Goal: Information Seeking & Learning: Learn about a topic

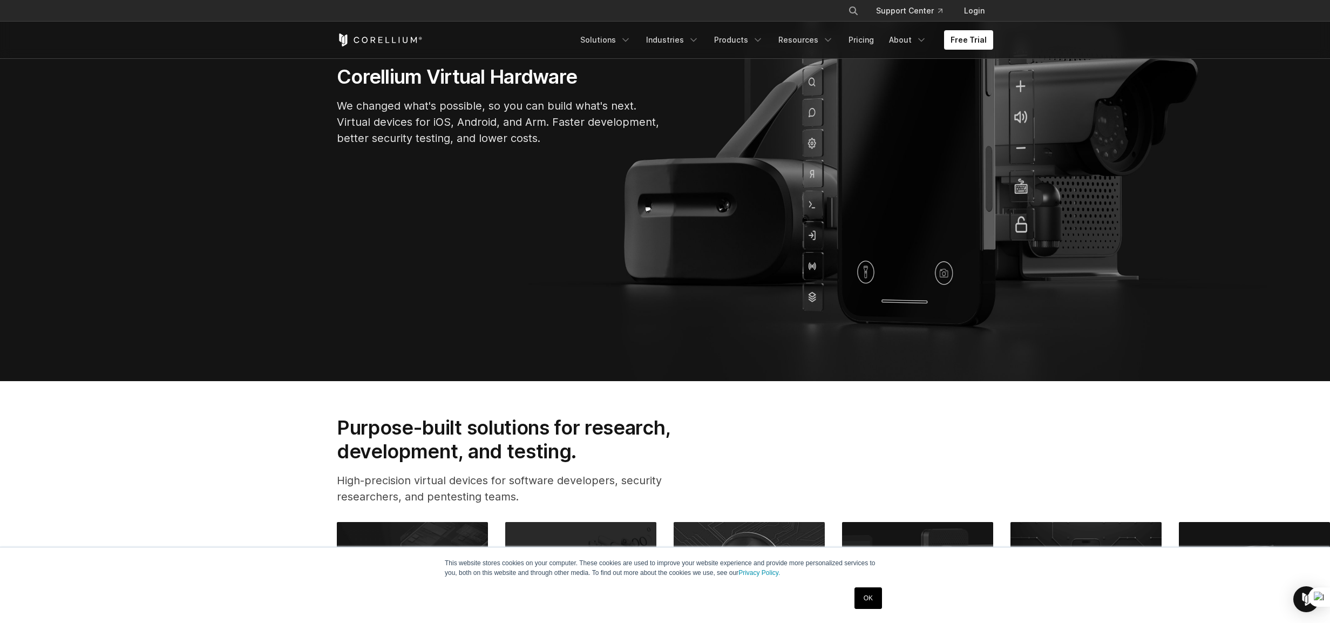
scroll to position [324, 0]
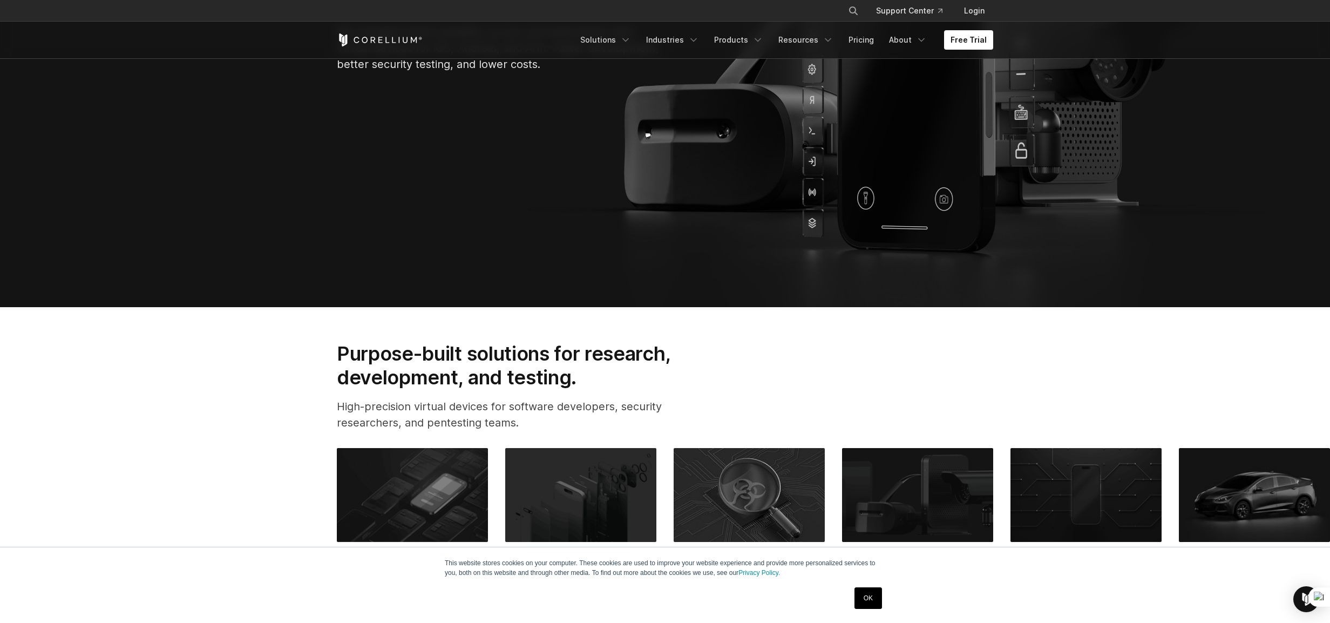
click at [865, 599] on link "OK" at bounding box center [869, 598] width 28 height 22
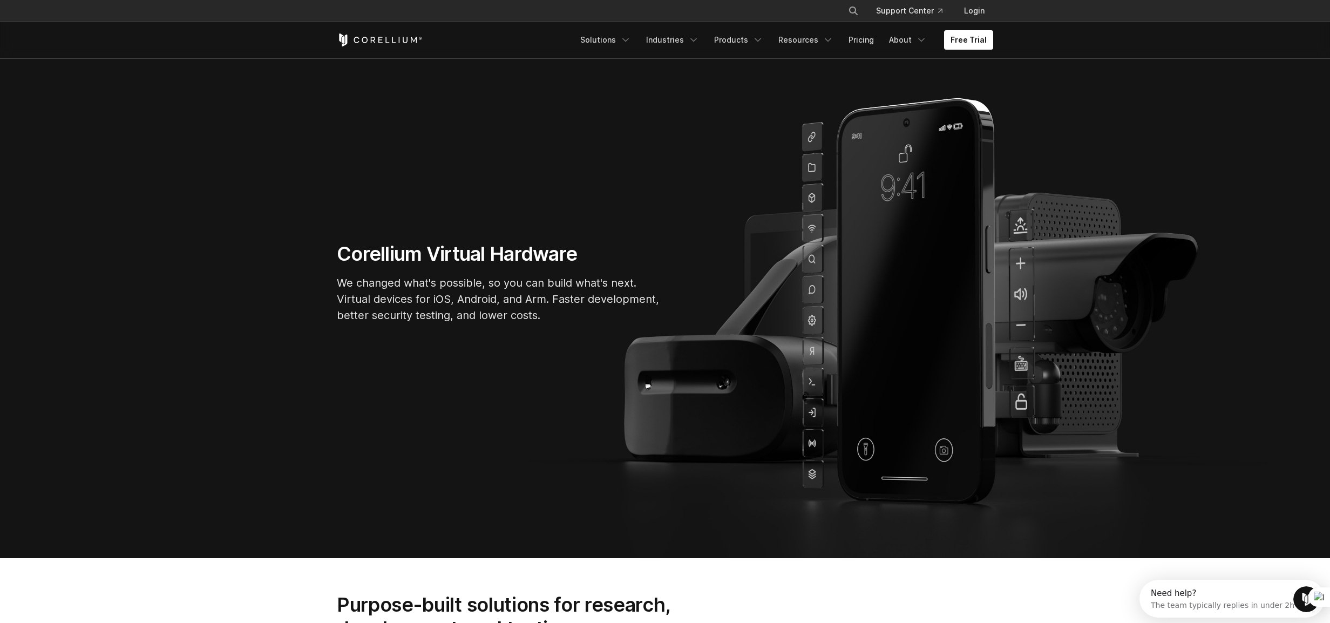
scroll to position [65, 0]
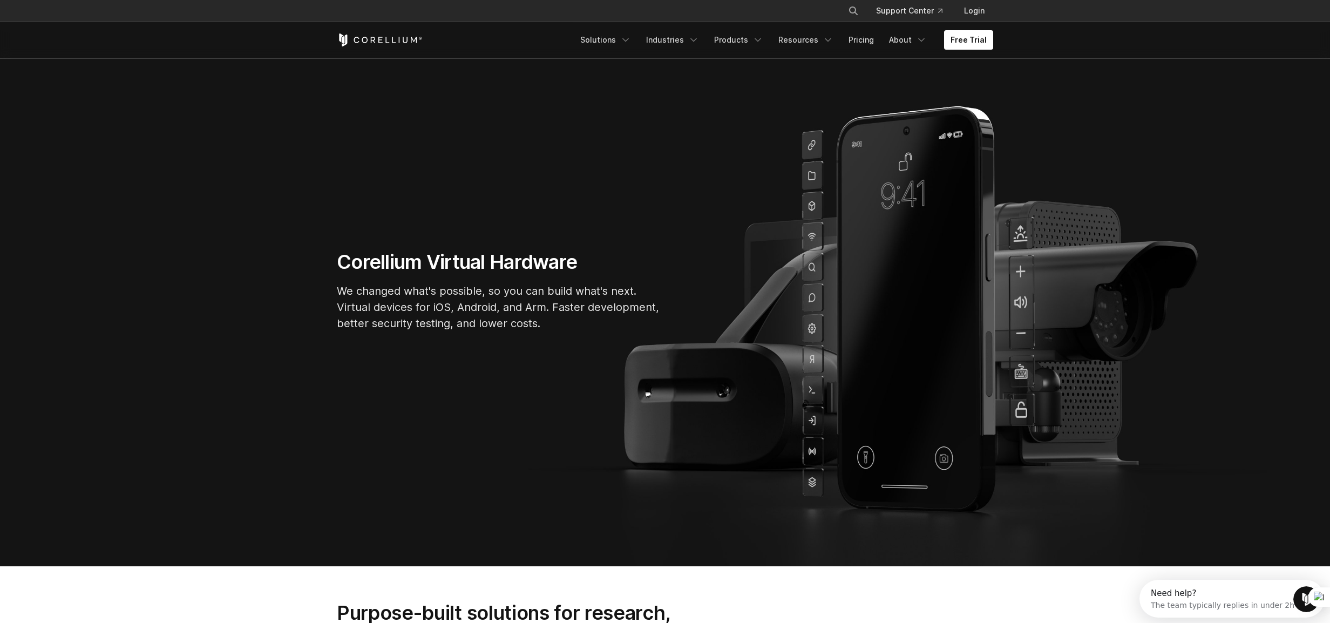
click at [666, 29] on div "Free Trial Solutions IoT" at bounding box center [665, 40] width 657 height 37
click at [667, 55] on div "Free Trial Solutions IoT" at bounding box center [665, 40] width 657 height 37
click at [666, 54] on div "Free Trial Solutions IoT" at bounding box center [665, 40] width 657 height 37
click at [671, 45] on link "Industries" at bounding box center [673, 39] width 66 height 19
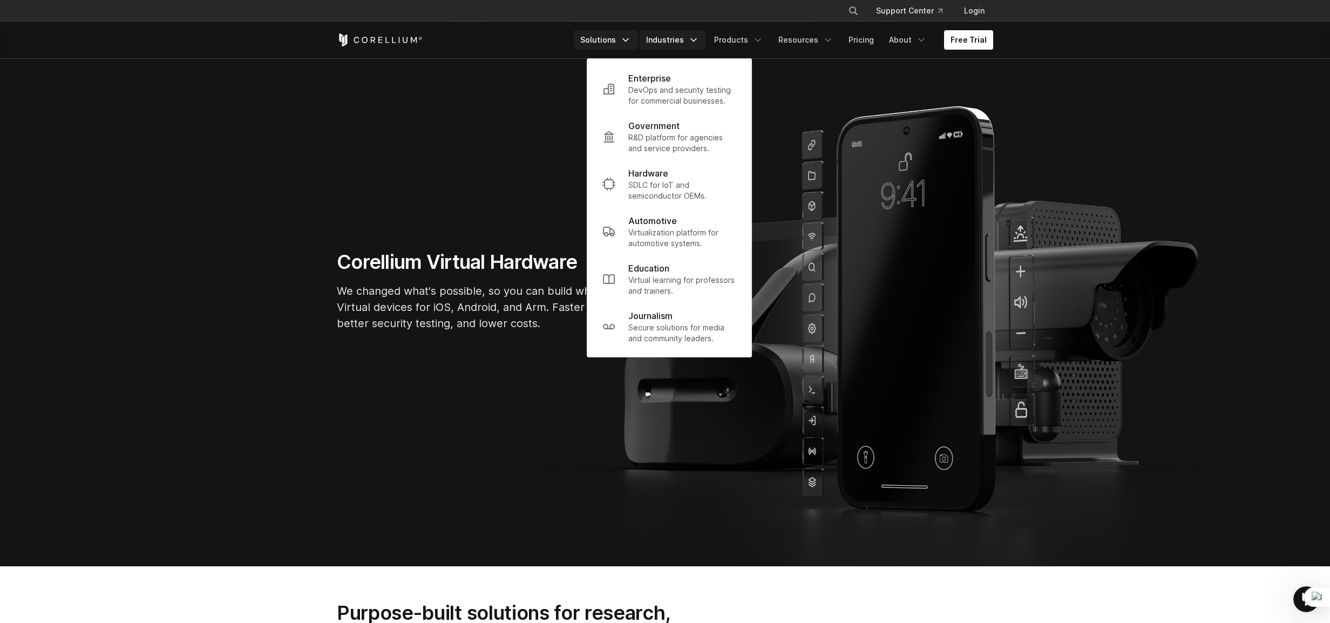
click at [613, 32] on link "Solutions" at bounding box center [606, 39] width 64 height 19
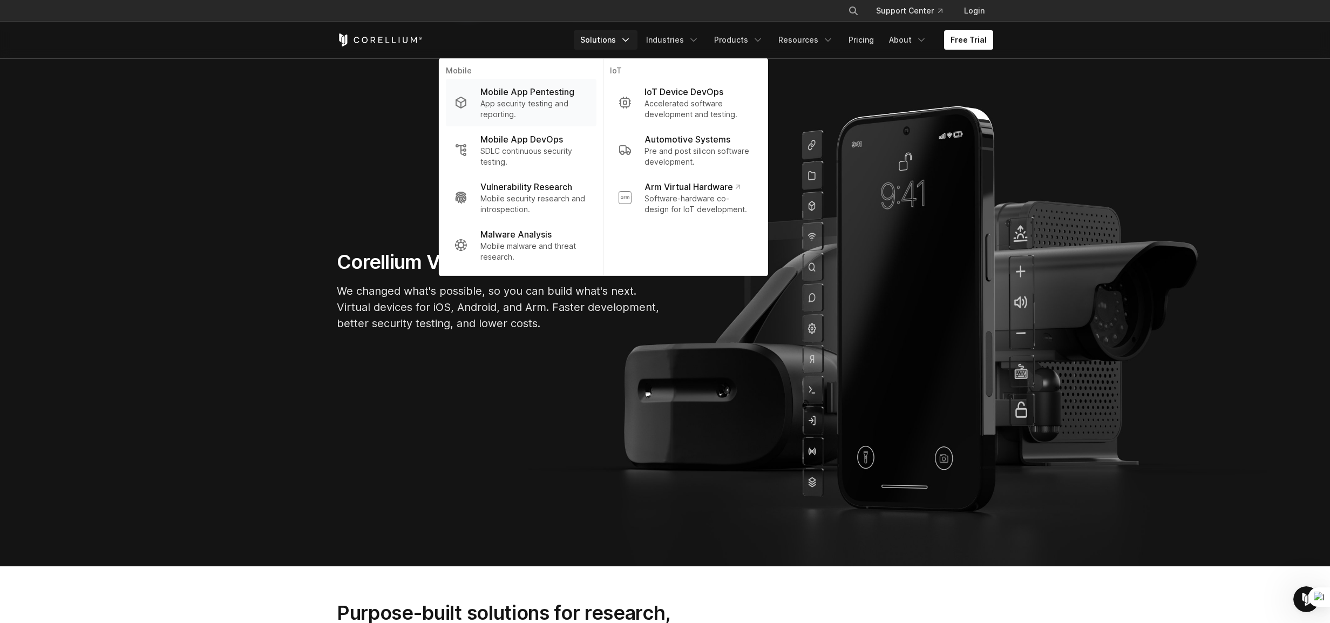
click at [563, 105] on p "App security testing and reporting." at bounding box center [534, 109] width 107 height 22
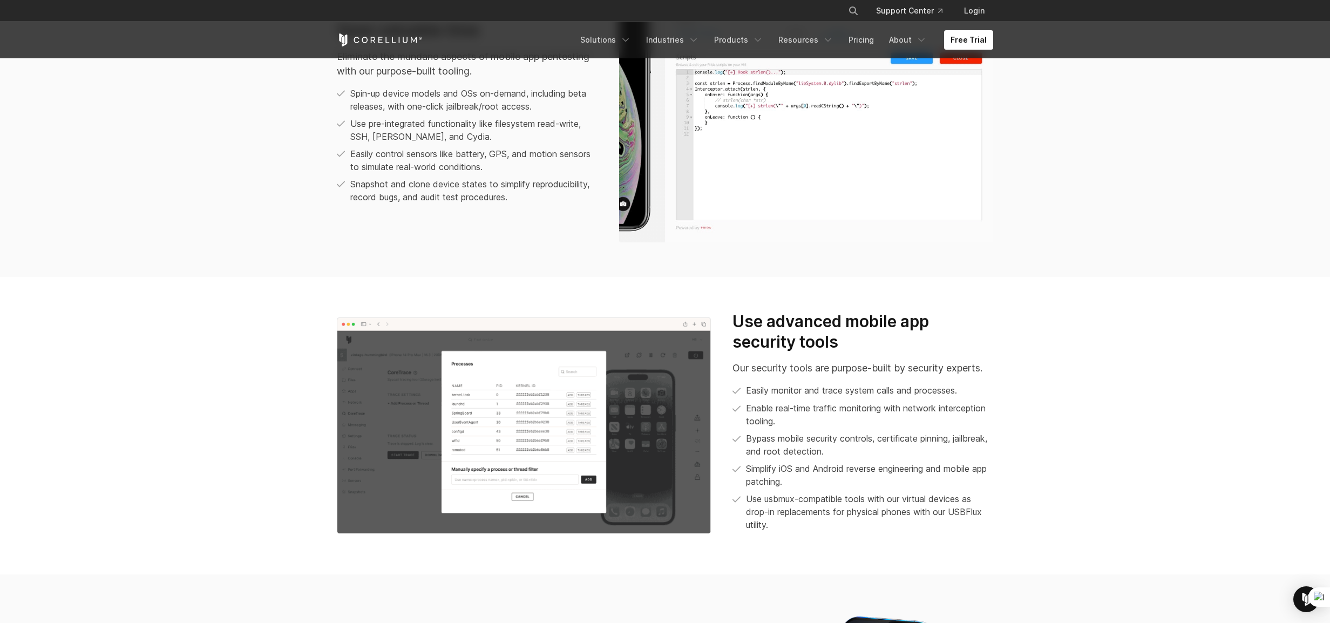
scroll to position [1037, 0]
